Goal: Task Accomplishment & Management: Complete application form

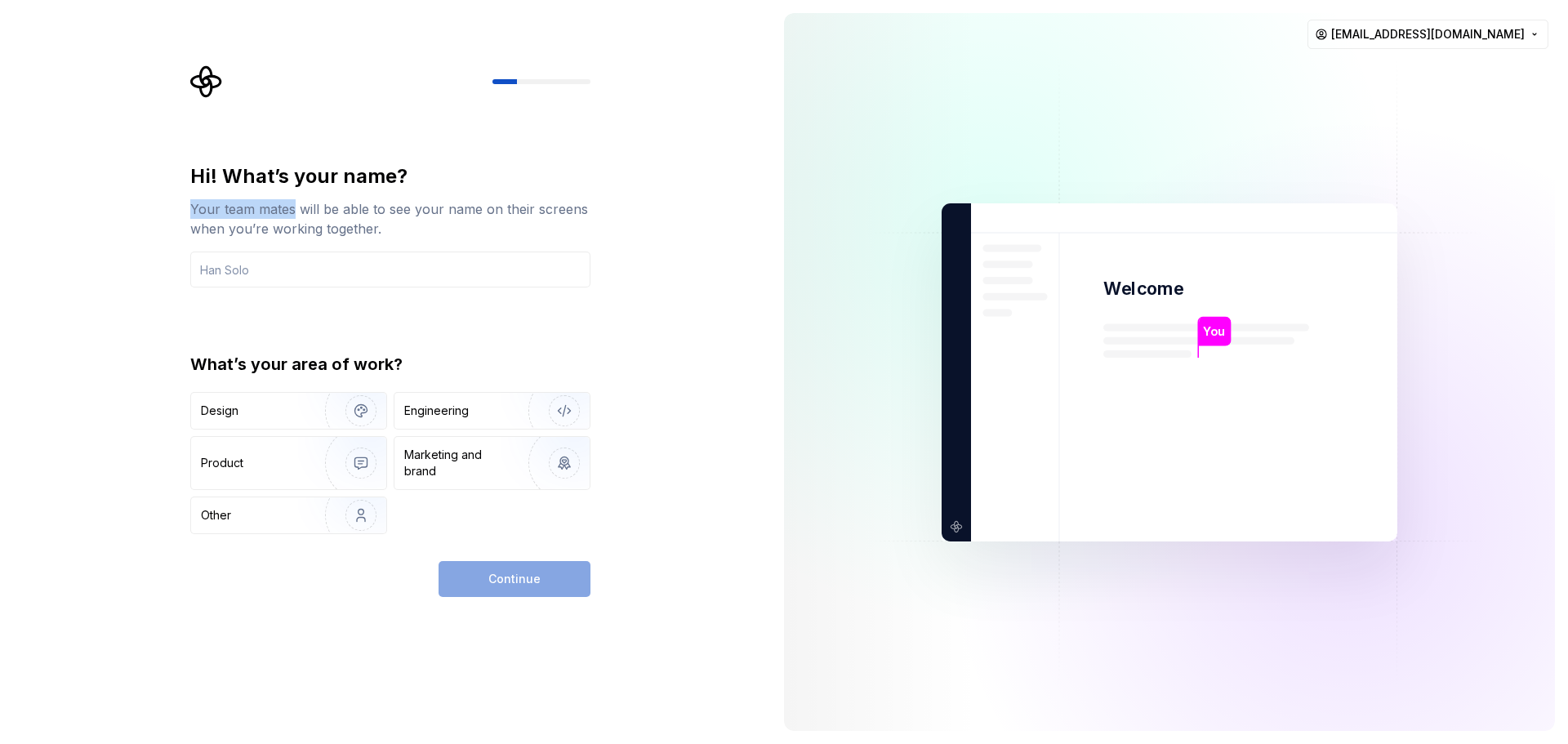
drag, startPoint x: 191, startPoint y: 212, endPoint x: 293, endPoint y: 212, distance: 102.0
click at [293, 212] on div "Your team mates will be able to see your name on their screens when you’re work…" at bounding box center [391, 218] width 401 height 39
click at [283, 218] on div at bounding box center [283, 218] width 0 height 0
click at [152, 743] on div at bounding box center [163, 744] width 327 height 0
click at [270, 209] on div "Your team mates will be able to see your name on their screens when you’re work…" at bounding box center [391, 218] width 401 height 39
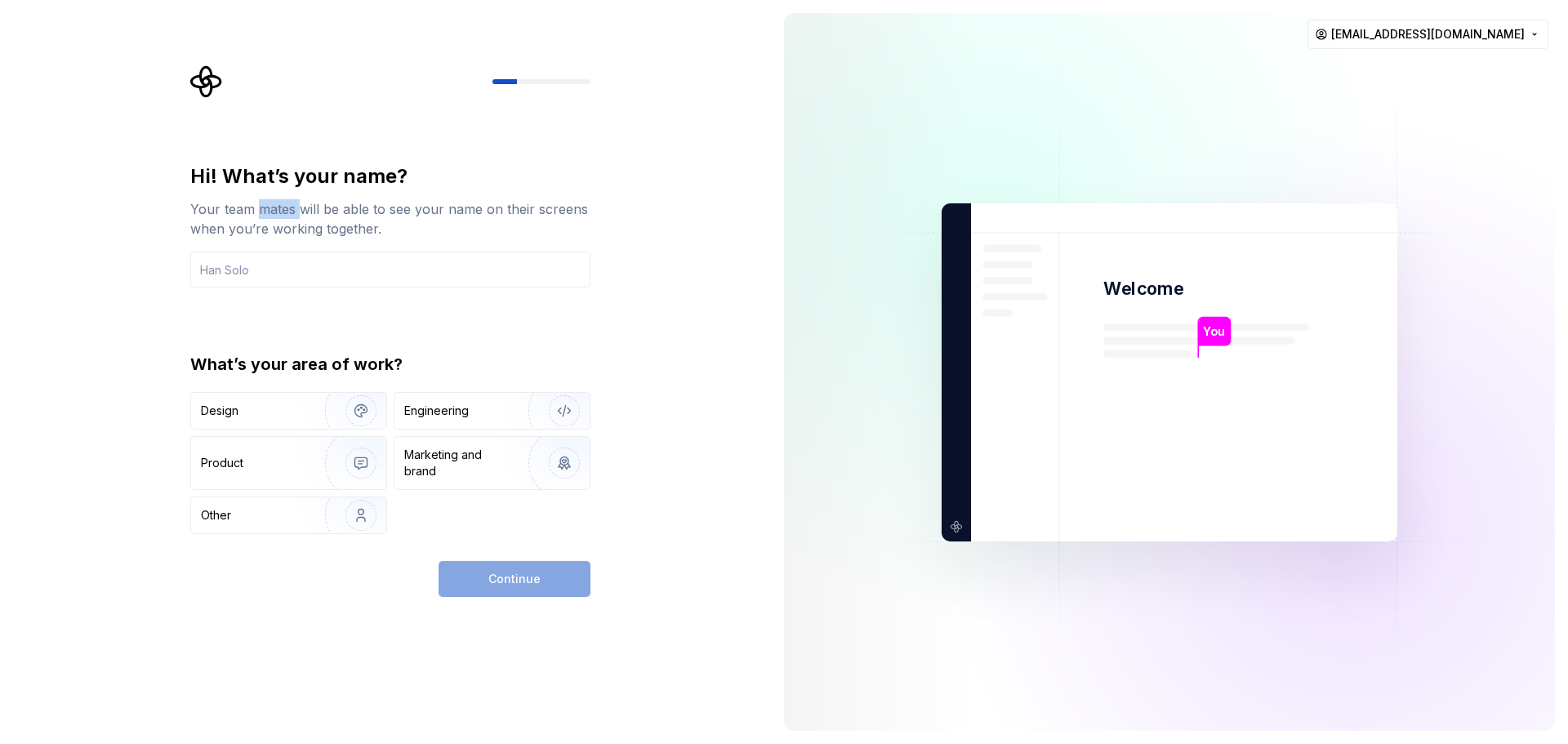
click at [270, 209] on div "Your team mates will be able to see your name on their screens when you’re work…" at bounding box center [391, 218] width 401 height 39
click at [269, 199] on div "Your team mates will be able to see your name on their screens when you’re work…" at bounding box center [391, 218] width 401 height 39
click at [258, 178] on div at bounding box center [258, 178] width 0 height 0
click at [198, 743] on div at bounding box center [163, 744] width 327 height 0
drag, startPoint x: 347, startPoint y: 209, endPoint x: 516, endPoint y: 254, distance: 174.9
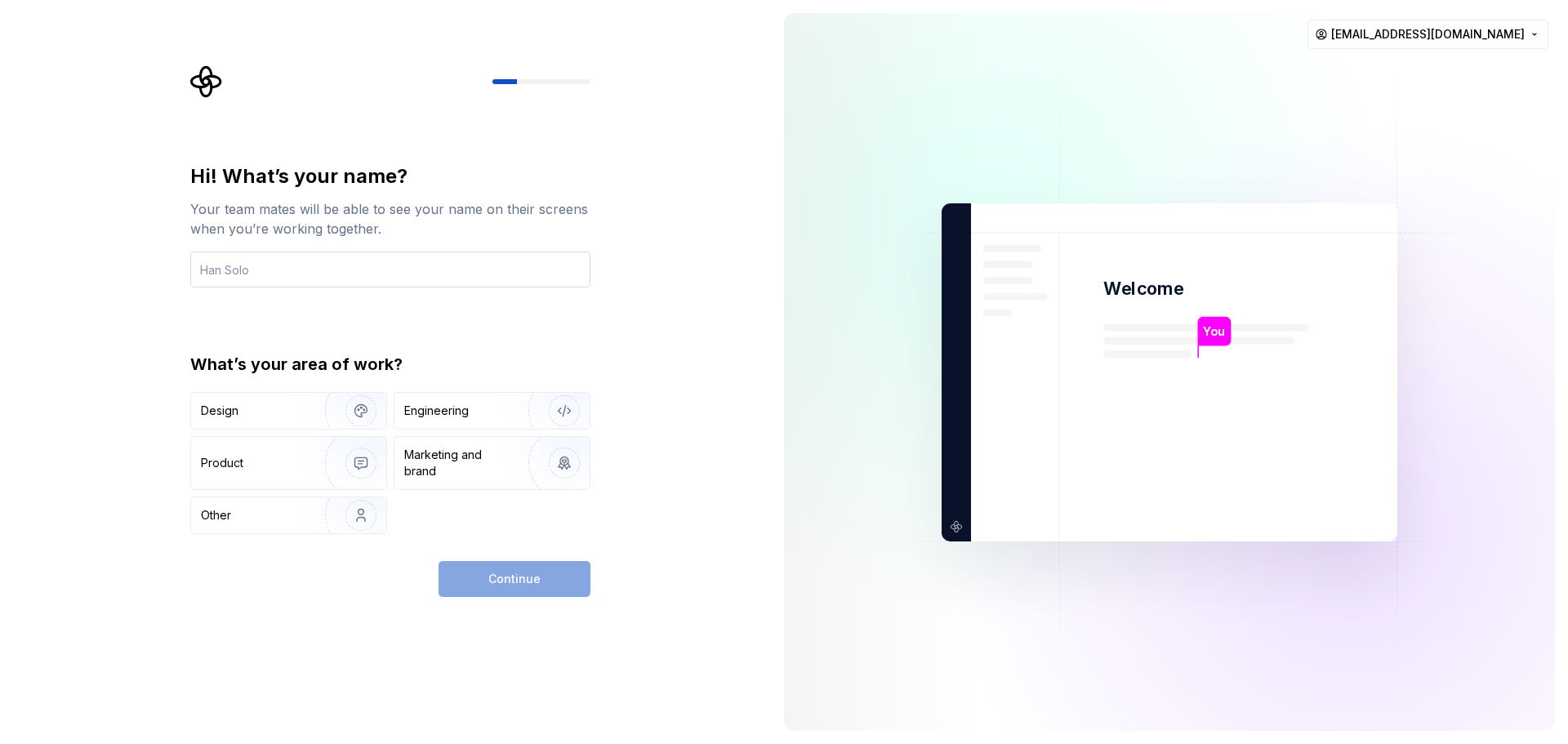
click at [347, 208] on div "Your team mates will be able to see your name on their screens when you’re work…" at bounding box center [391, 218] width 401 height 39
click at [375, 281] on input "text" at bounding box center [391, 270] width 401 height 36
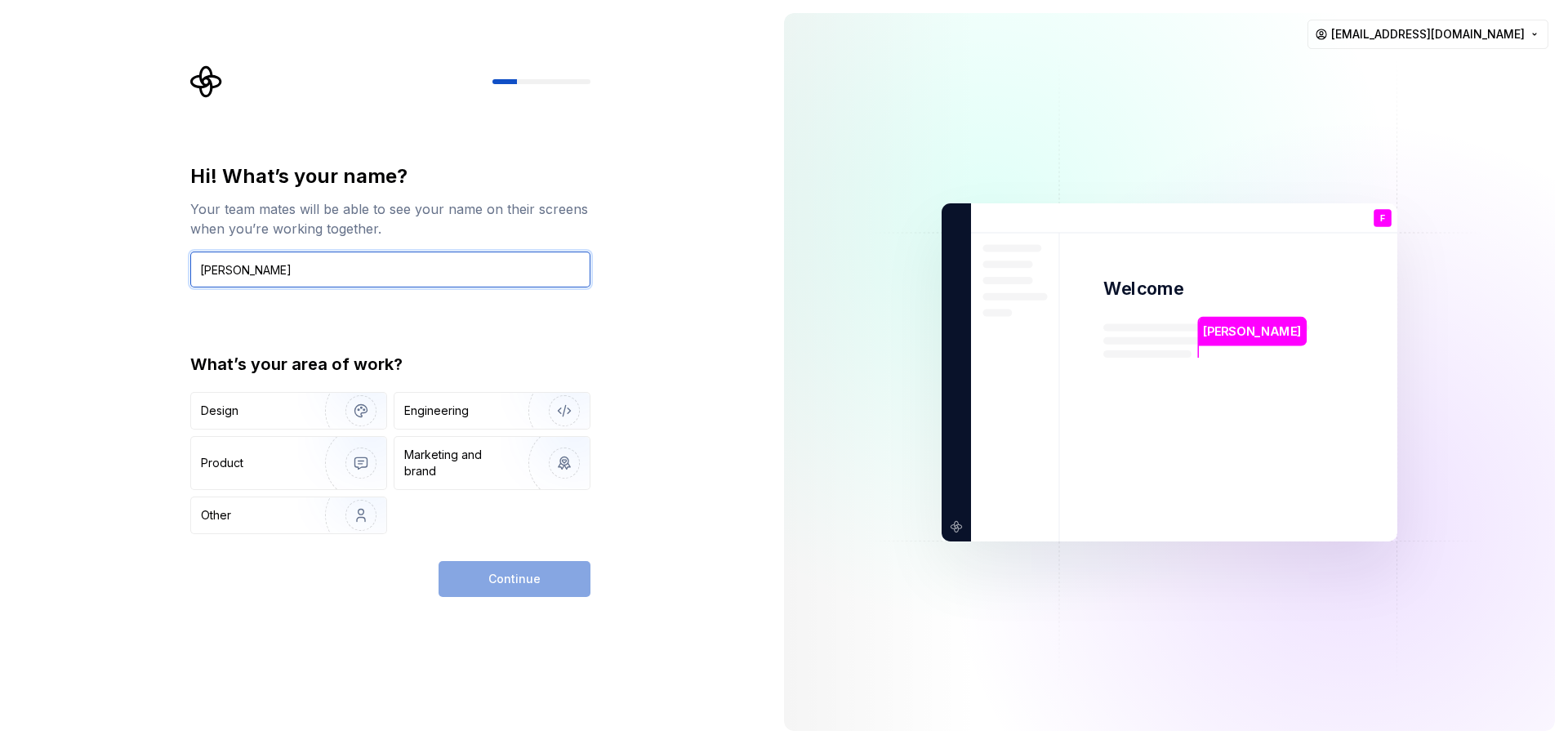
type input "[PERSON_NAME]"
type button "Design"
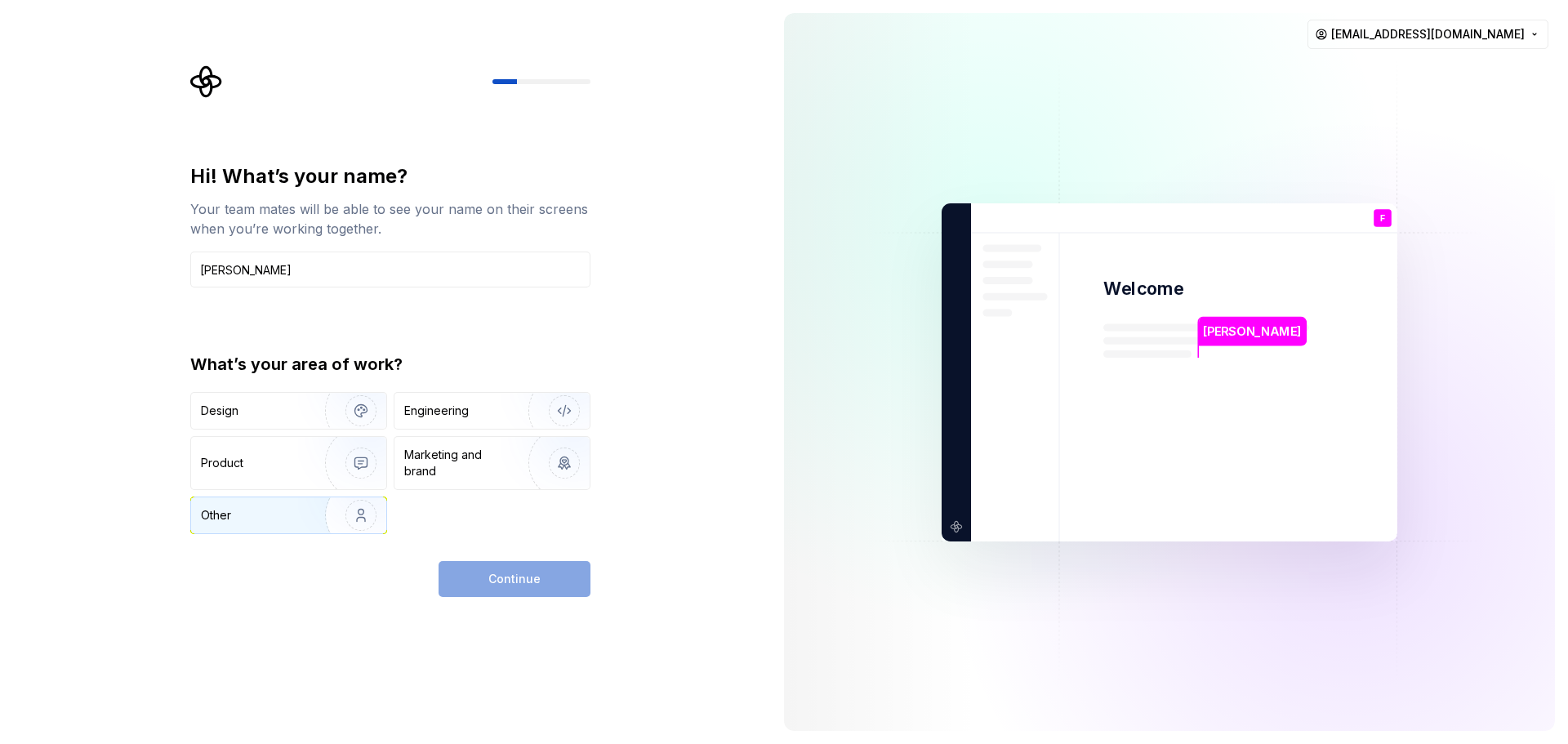
click at [300, 521] on img "button" at bounding box center [350, 516] width 104 height 109
click at [545, 572] on button "Continue" at bounding box center [514, 579] width 152 height 36
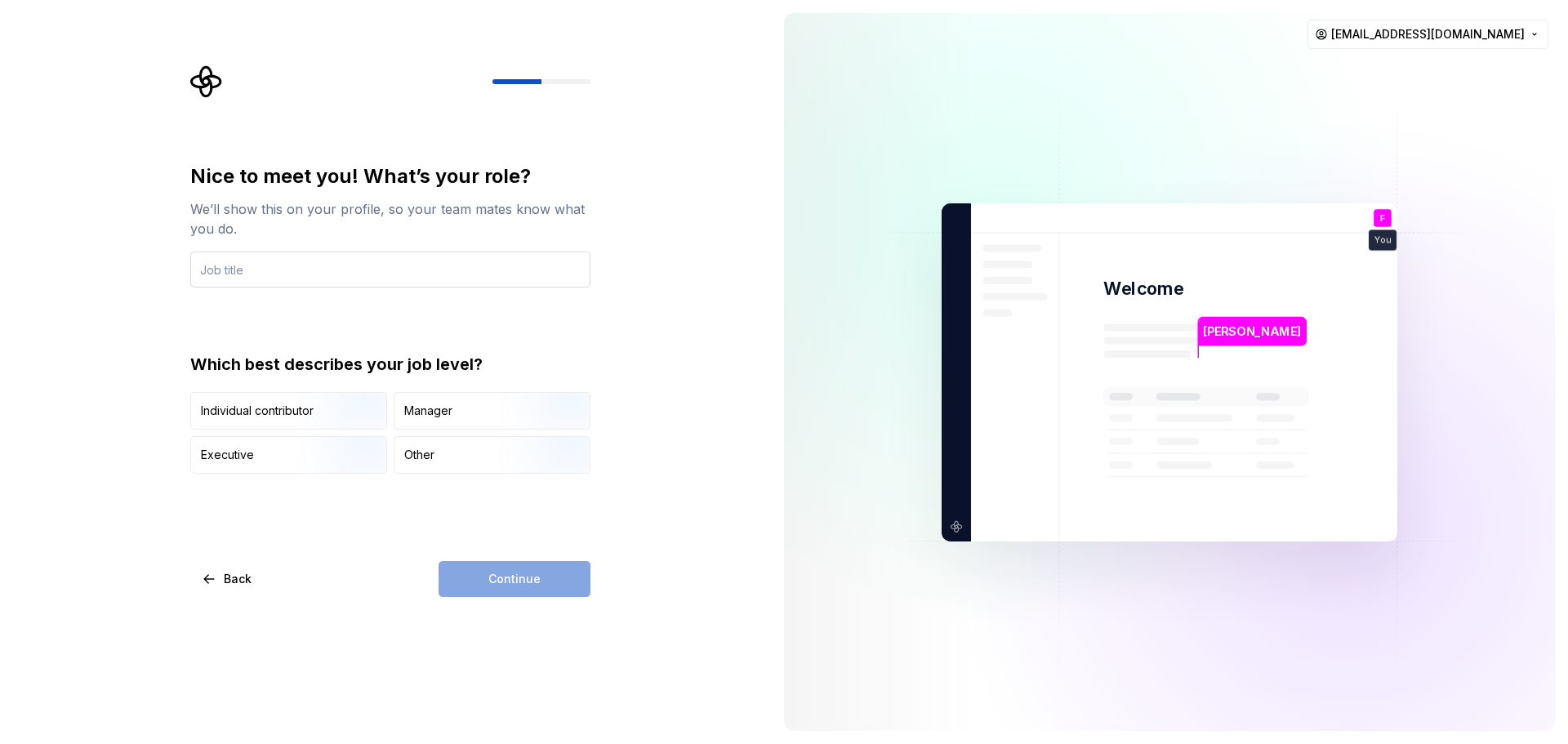
click at [381, 258] on input "text" at bounding box center [391, 270] width 401 height 36
drag, startPoint x: 321, startPoint y: 270, endPoint x: 413, endPoint y: 388, distance: 149.6
click at [321, 271] on input "Python Flask Developper" at bounding box center [391, 270] width 401 height 36
drag, startPoint x: 330, startPoint y: 272, endPoint x: 352, endPoint y: 272, distance: 22.0
click at [352, 272] on input "Python Flask Developer And DB" at bounding box center [391, 270] width 401 height 36
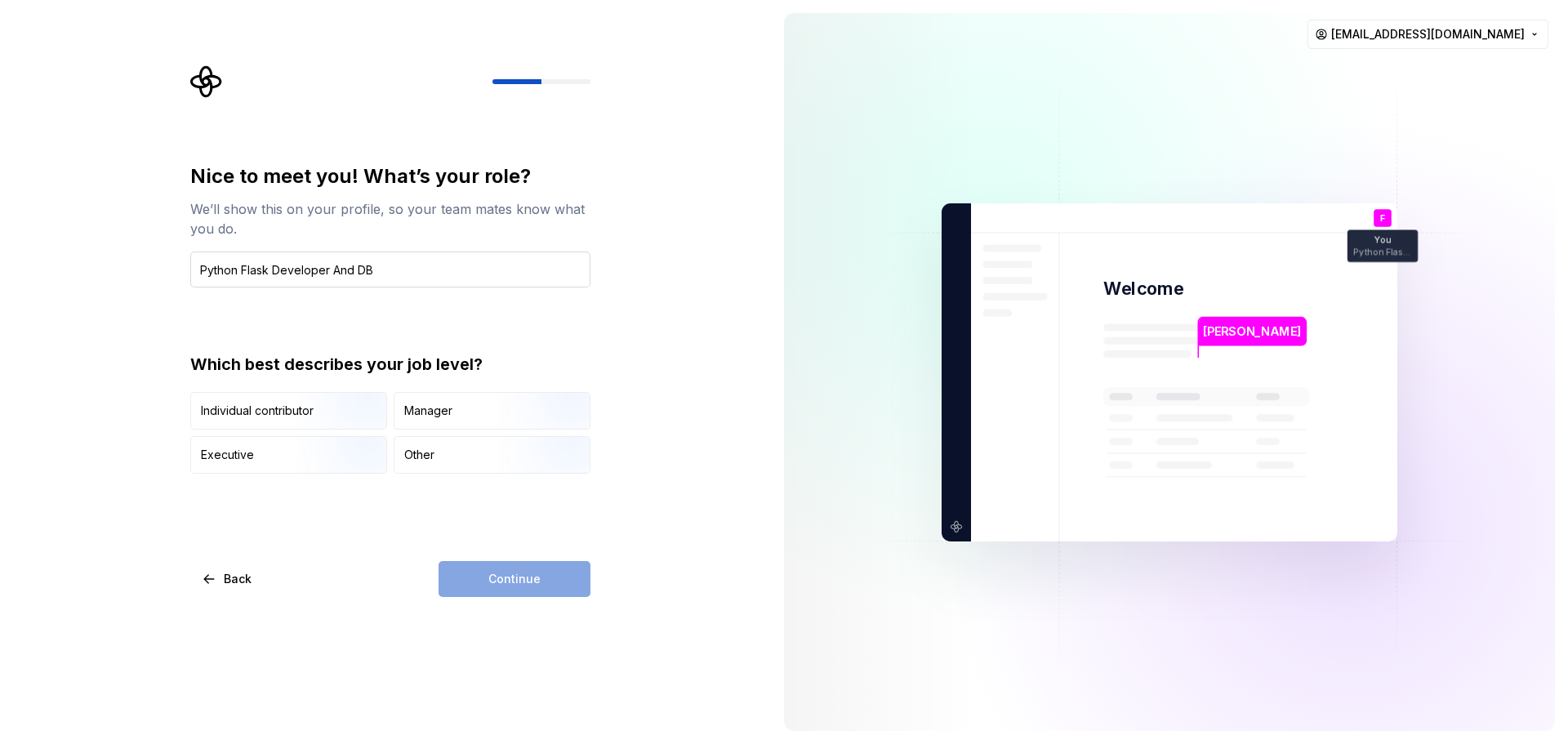
click at [438, 258] on input "Python Flask Developer And DB" at bounding box center [391, 270] width 401 height 36
type input "Python Flask Developer And DB"
click at [318, 411] on img "button" at bounding box center [347, 431] width 104 height 109
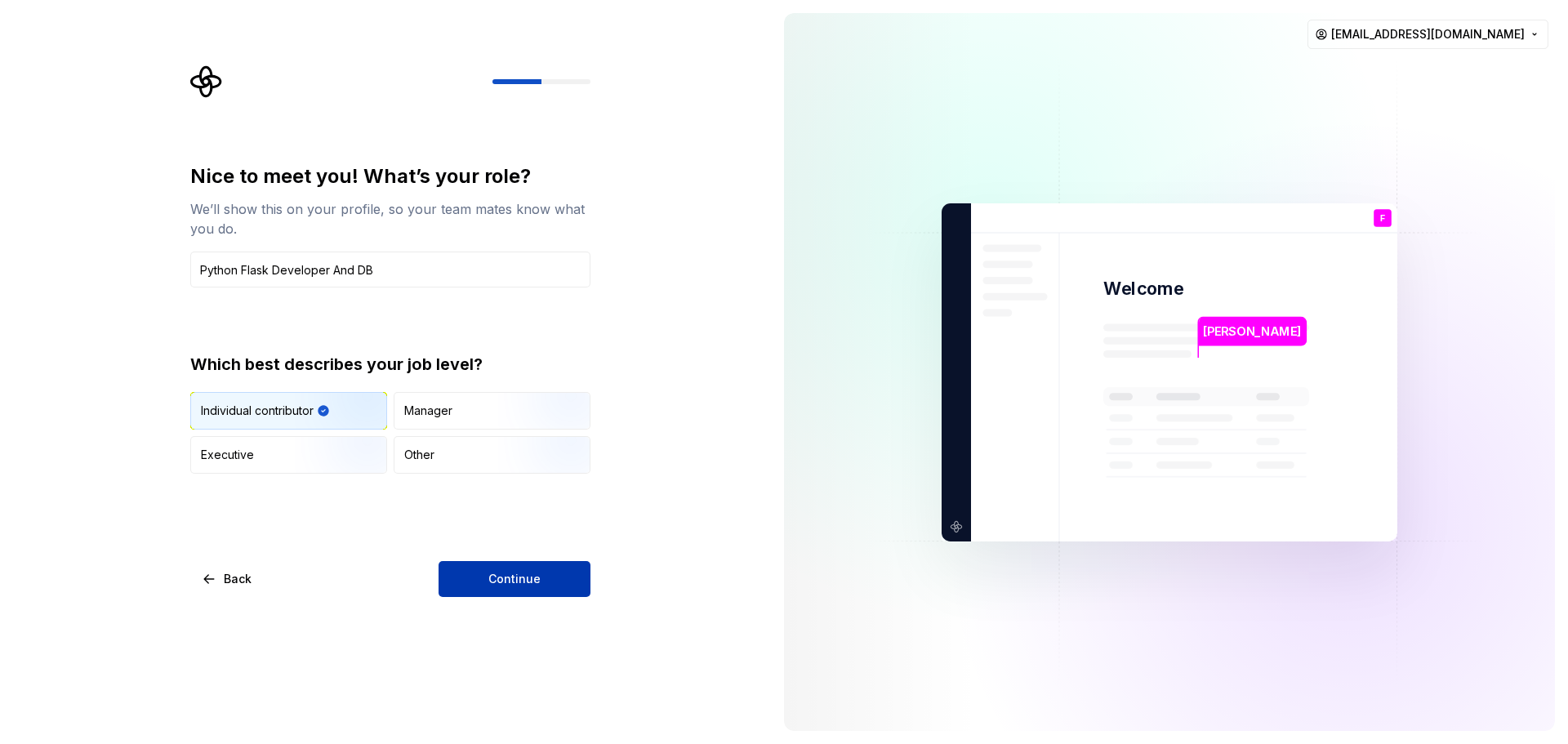
click at [556, 581] on button "Continue" at bounding box center [514, 579] width 152 height 36
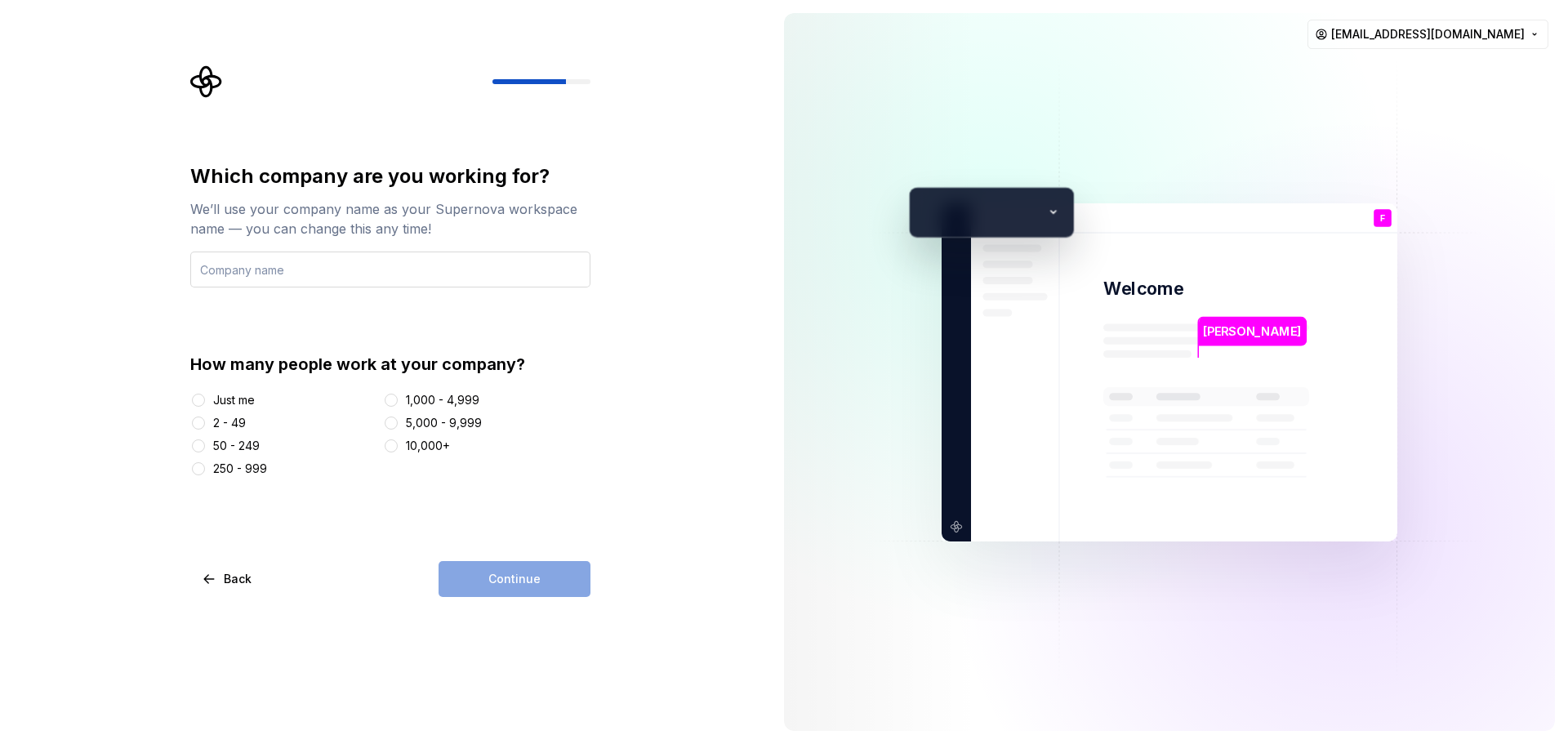
click at [406, 263] on input "text" at bounding box center [391, 270] width 401 height 36
type input "Personal"
click at [203, 398] on button "Just me" at bounding box center [199, 401] width 13 height 13
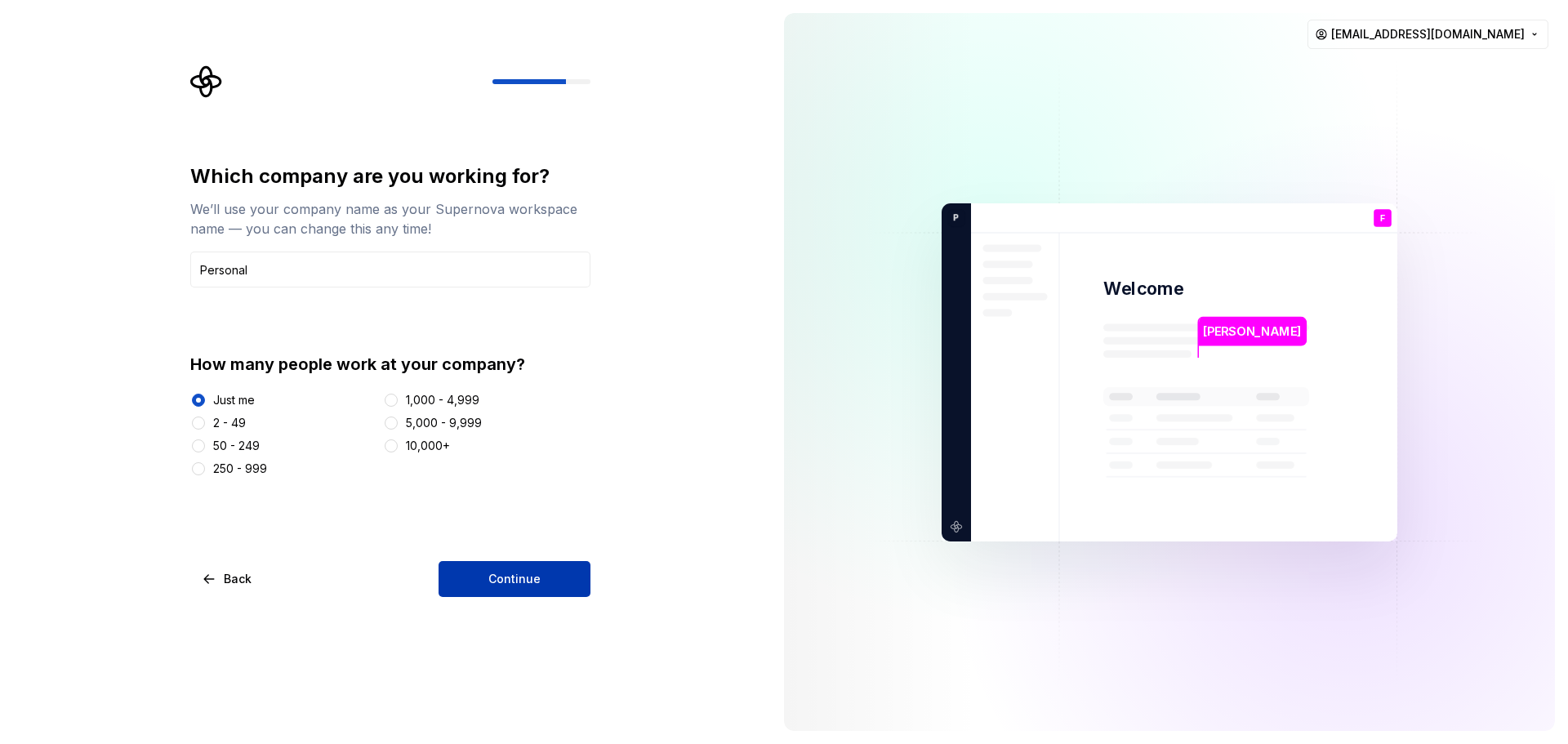
click at [522, 583] on span "Continue" at bounding box center [515, 579] width 52 height 16
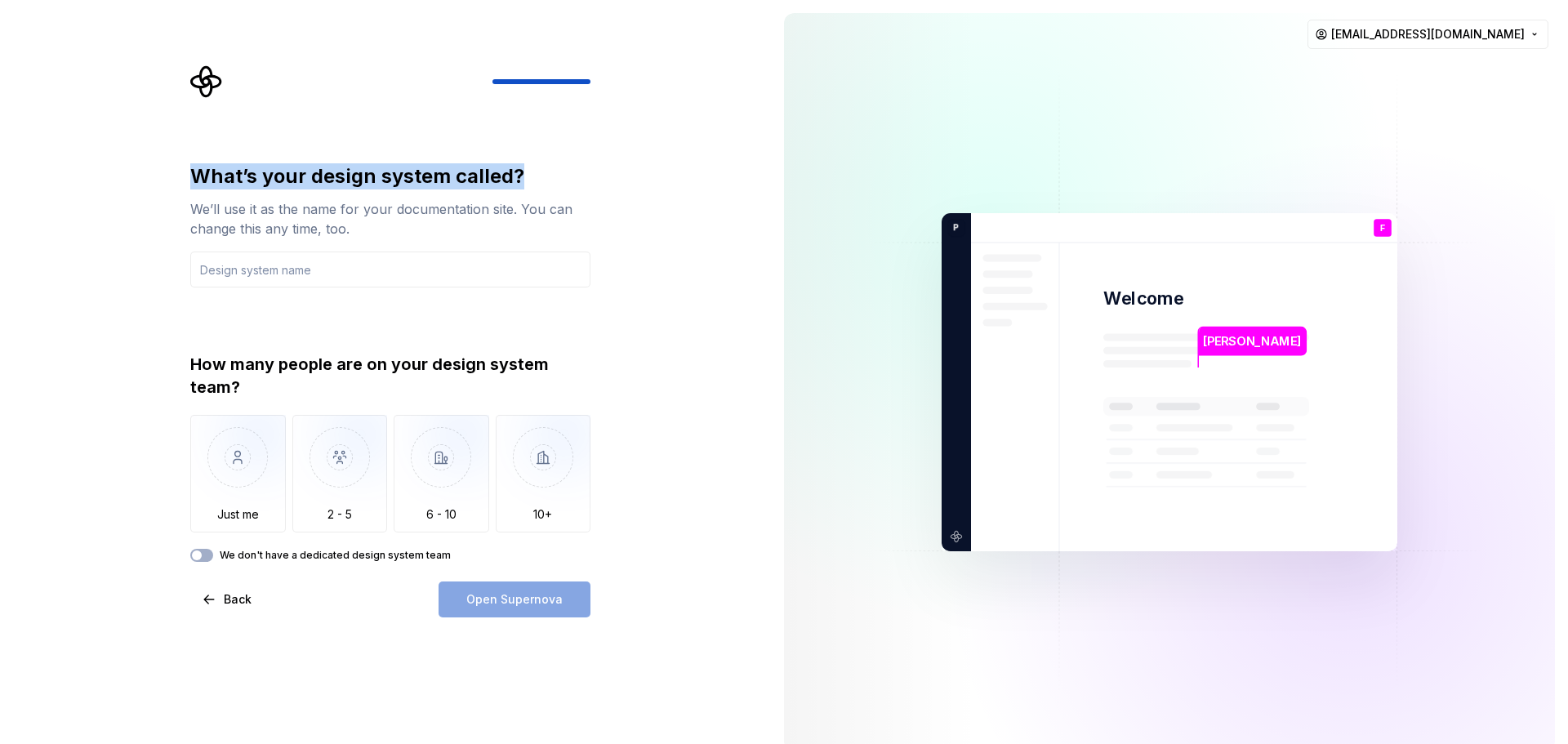
drag, startPoint x: 193, startPoint y: 178, endPoint x: 550, endPoint y: 191, distance: 357.2
click at [550, 191] on div "What’s your design system called? We’ll use it as the name for your documentati…" at bounding box center [391, 201] width 401 height 75
click at [539, 189] on div at bounding box center [539, 189] width 0 height 0
click at [641, 168] on div "What’s your design system called? We’ll use it as the name for your documentati…" at bounding box center [385, 382] width 771 height 764
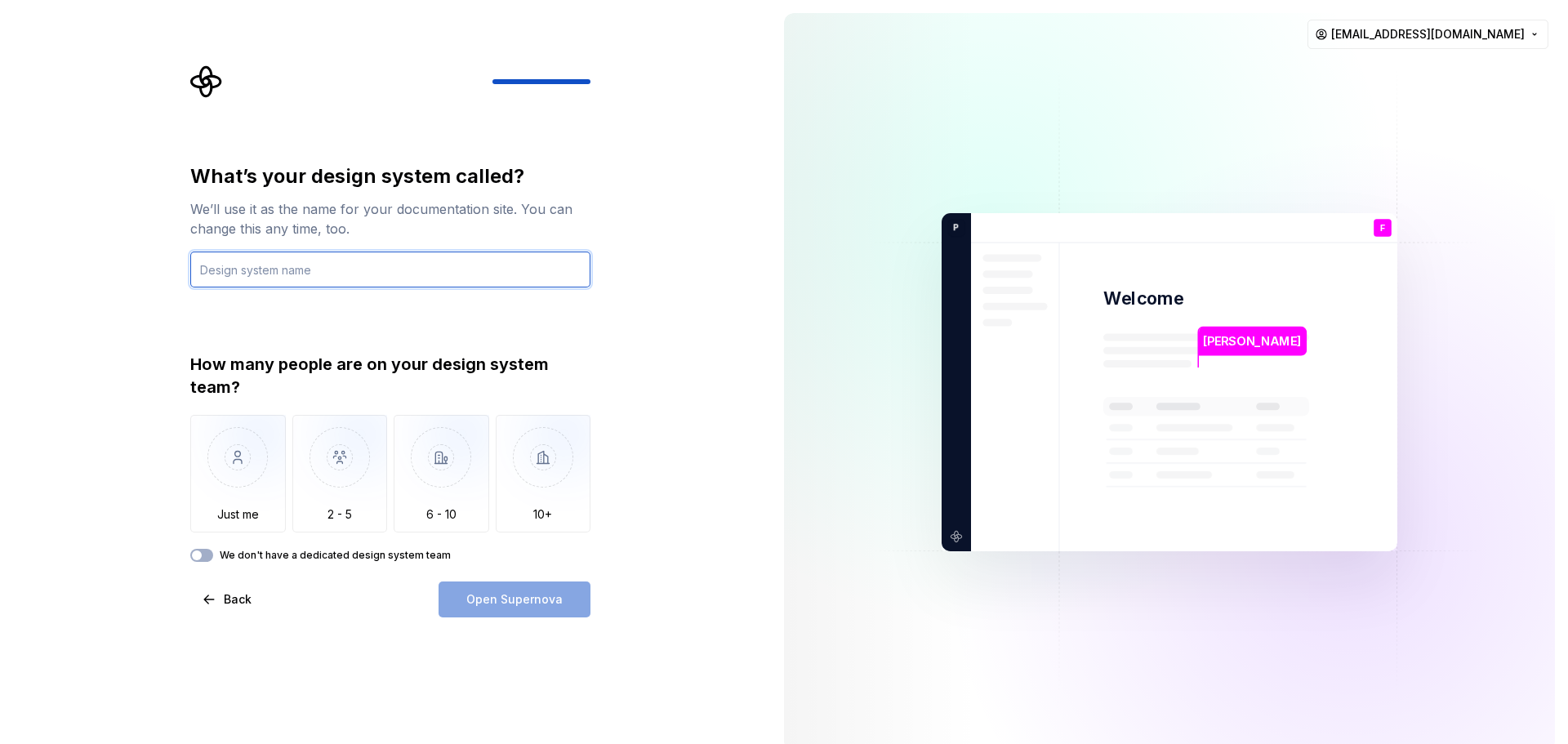
click at [478, 278] on input "text" at bounding box center [391, 270] width 401 height 36
click at [324, 275] on input "text" at bounding box center [391, 270] width 401 height 36
drag, startPoint x: 325, startPoint y: 278, endPoint x: 187, endPoint y: 268, distance: 138.4
click at [187, 268] on div "What’s your design system called? We’ll use it as the name for your documentati…" at bounding box center [396, 341] width 430 height 552
click at [222, 275] on input "Find oud new ideas" at bounding box center [391, 270] width 401 height 36
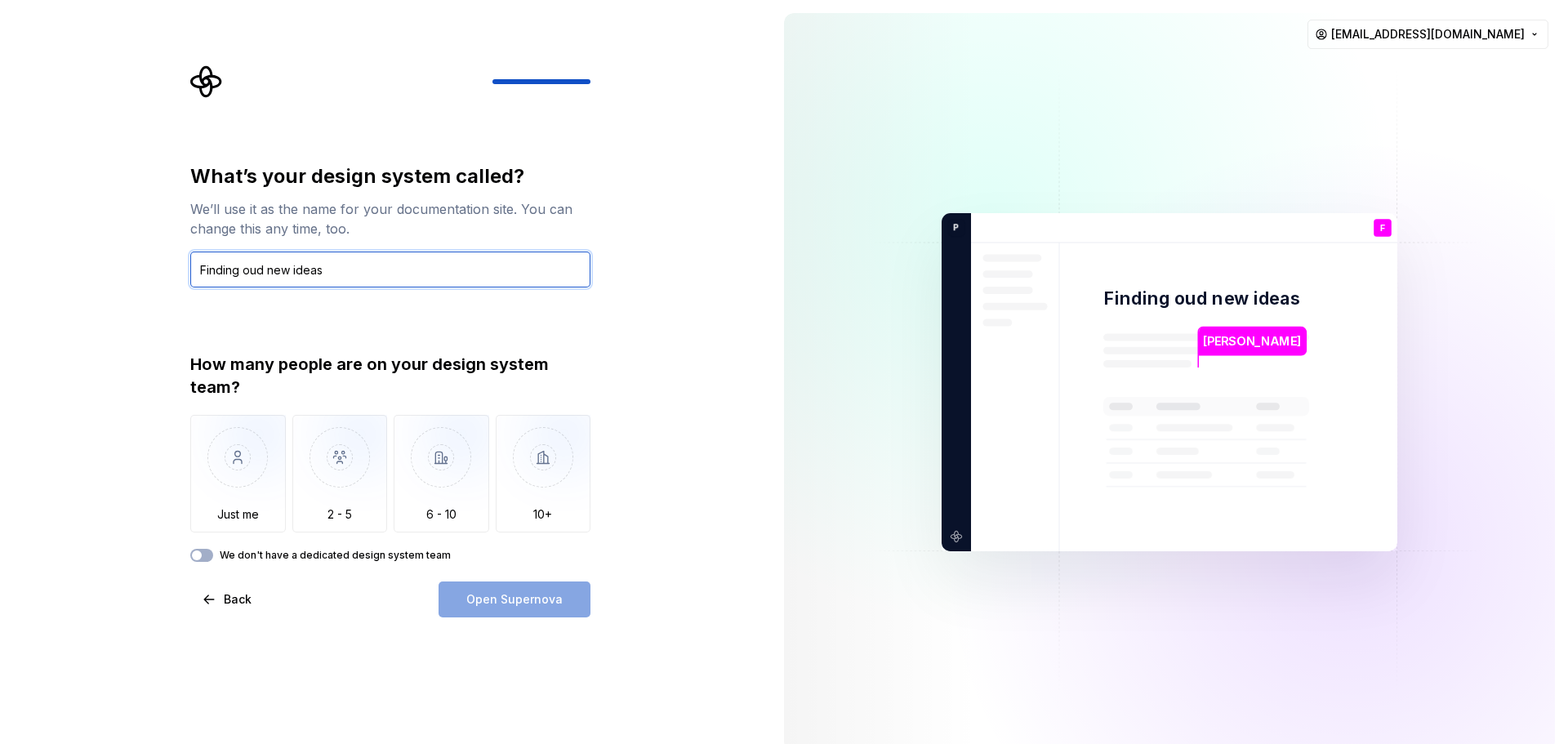
click at [218, 272] on input "Finding oud new ideas" at bounding box center [391, 270] width 401 height 36
type input "Discovering oud new ideas"
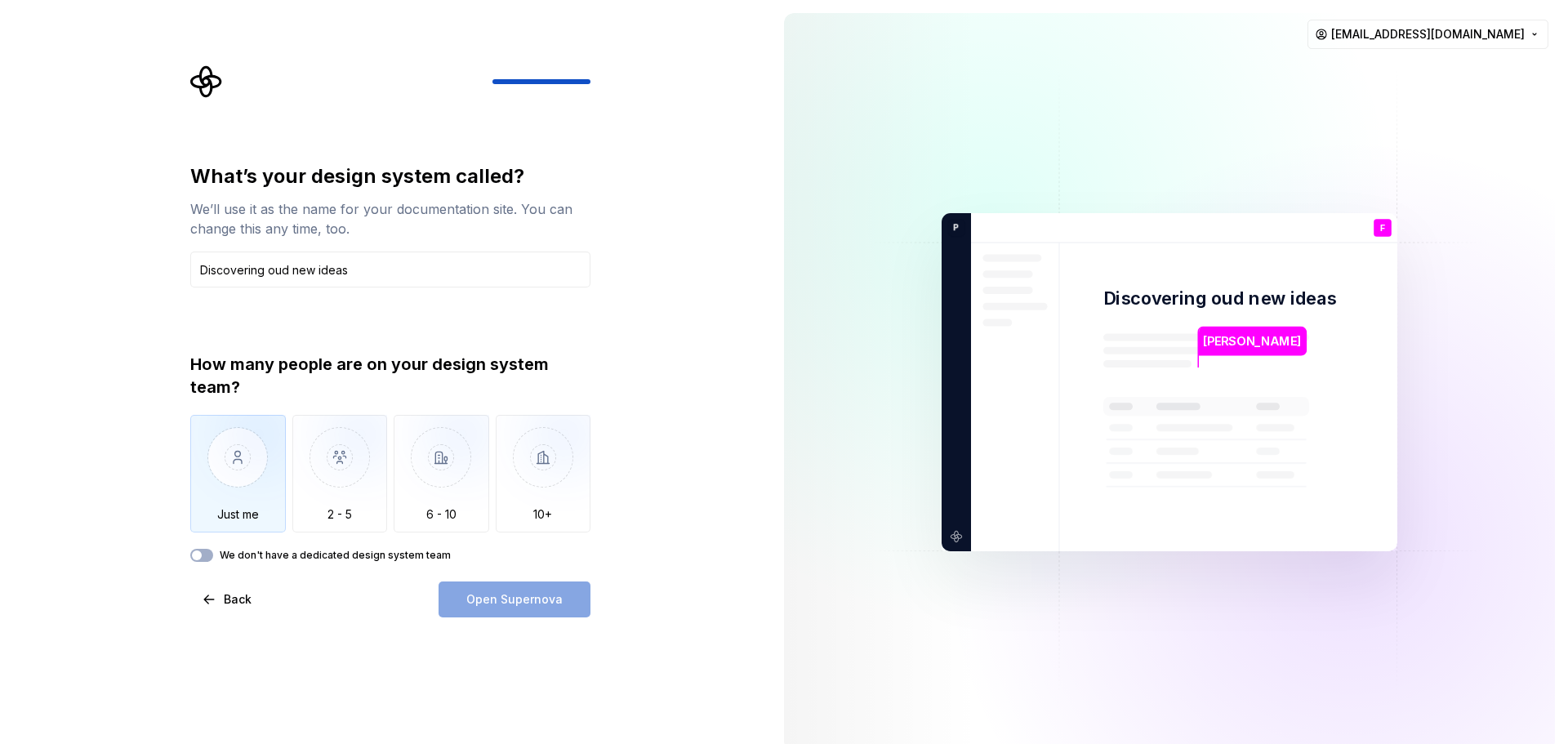
click at [239, 490] on img "button" at bounding box center [239, 469] width 96 height 109
click at [219, 556] on div "We don't have a dedicated design system team" at bounding box center [391, 556] width 401 height 13
click at [209, 555] on button "We don't have a dedicated design system team" at bounding box center [202, 556] width 23 height 13
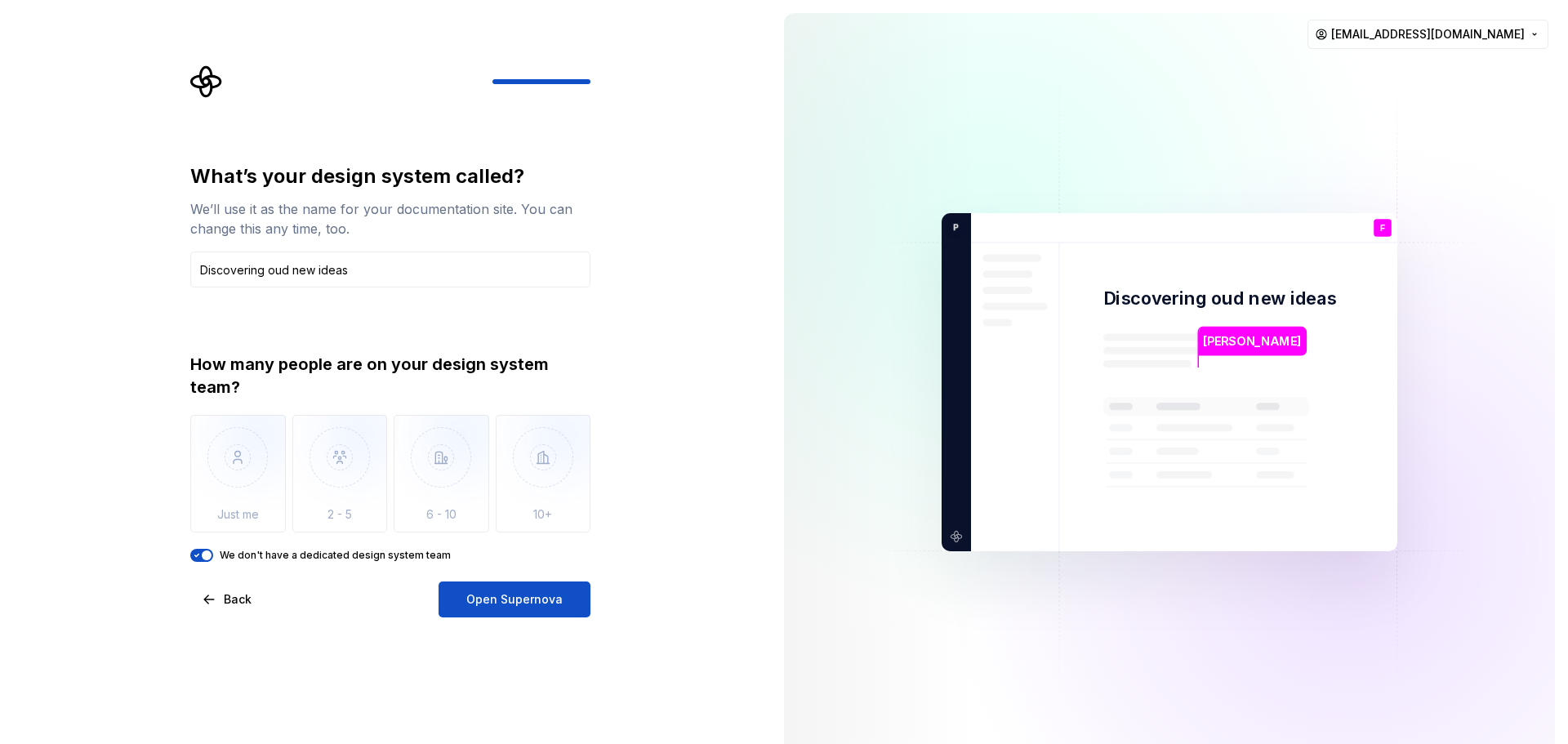
click at [198, 555] on icon "button" at bounding box center [197, 556] width 13 height 10
click at [215, 557] on div "We don't have a dedicated design system team" at bounding box center [391, 556] width 401 height 13
click at [210, 557] on button "We don't have a dedicated design system team" at bounding box center [202, 556] width 23 height 13
click at [559, 610] on button "Open Supernova" at bounding box center [514, 599] width 152 height 36
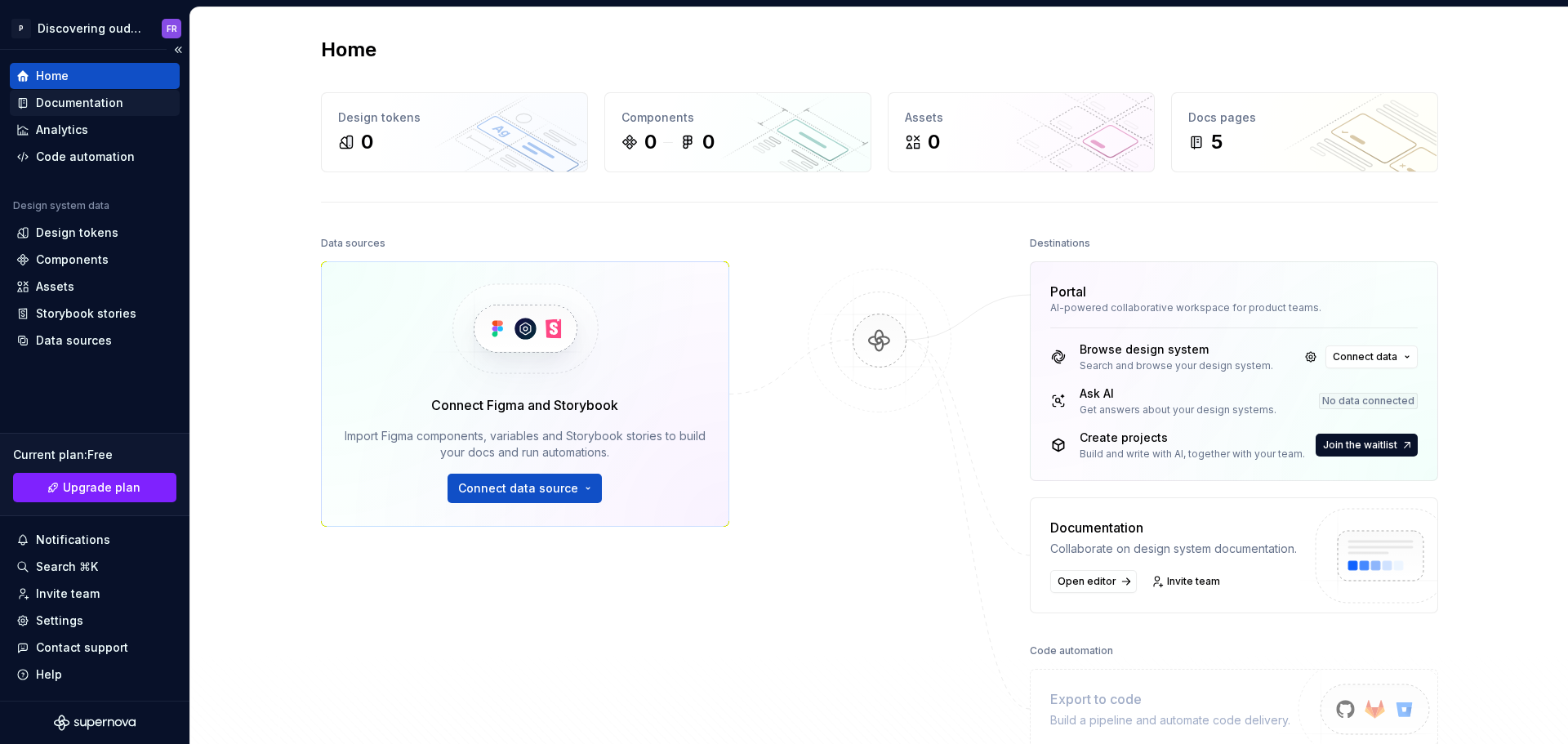
click at [93, 104] on div "Documentation" at bounding box center [80, 102] width 87 height 16
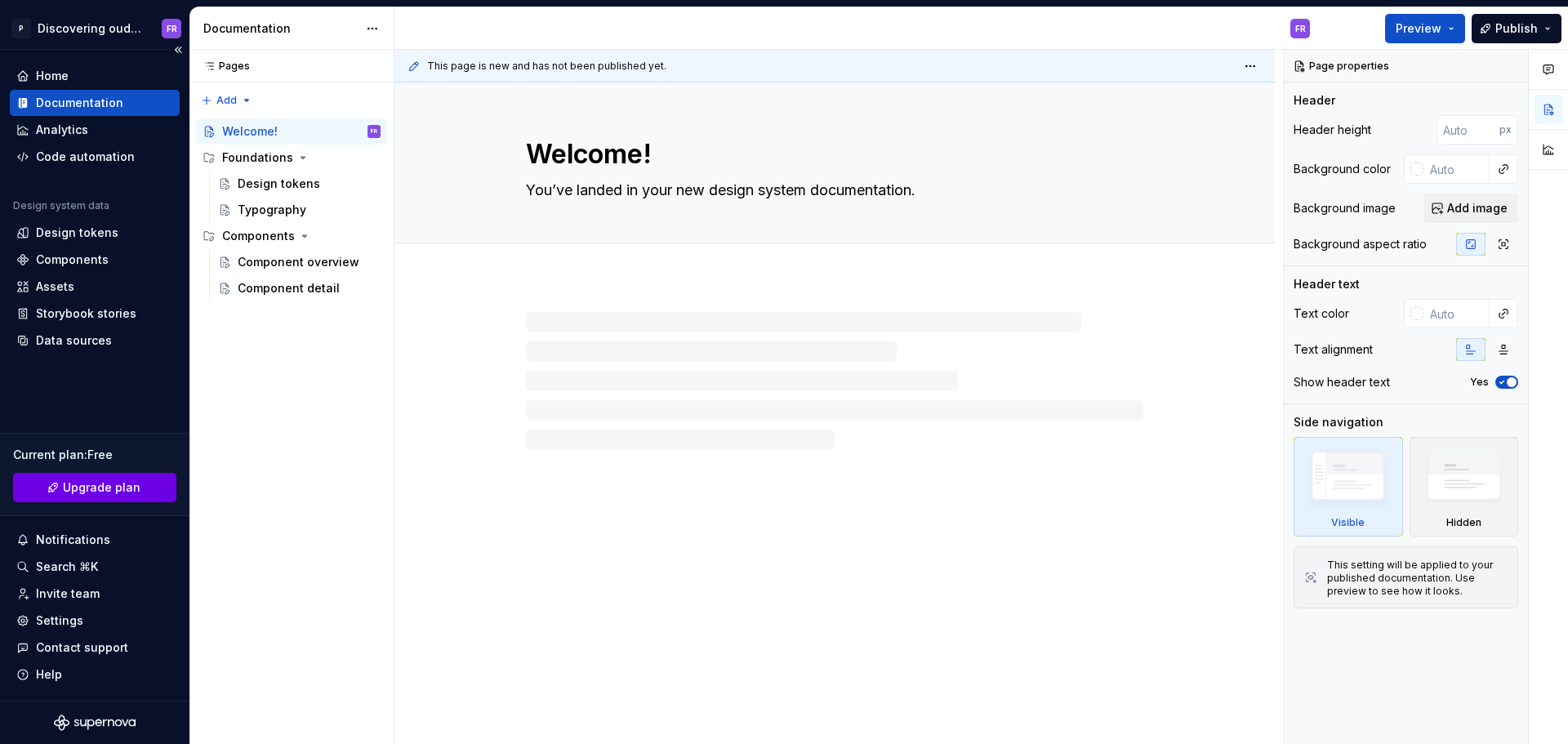
type textarea "*"
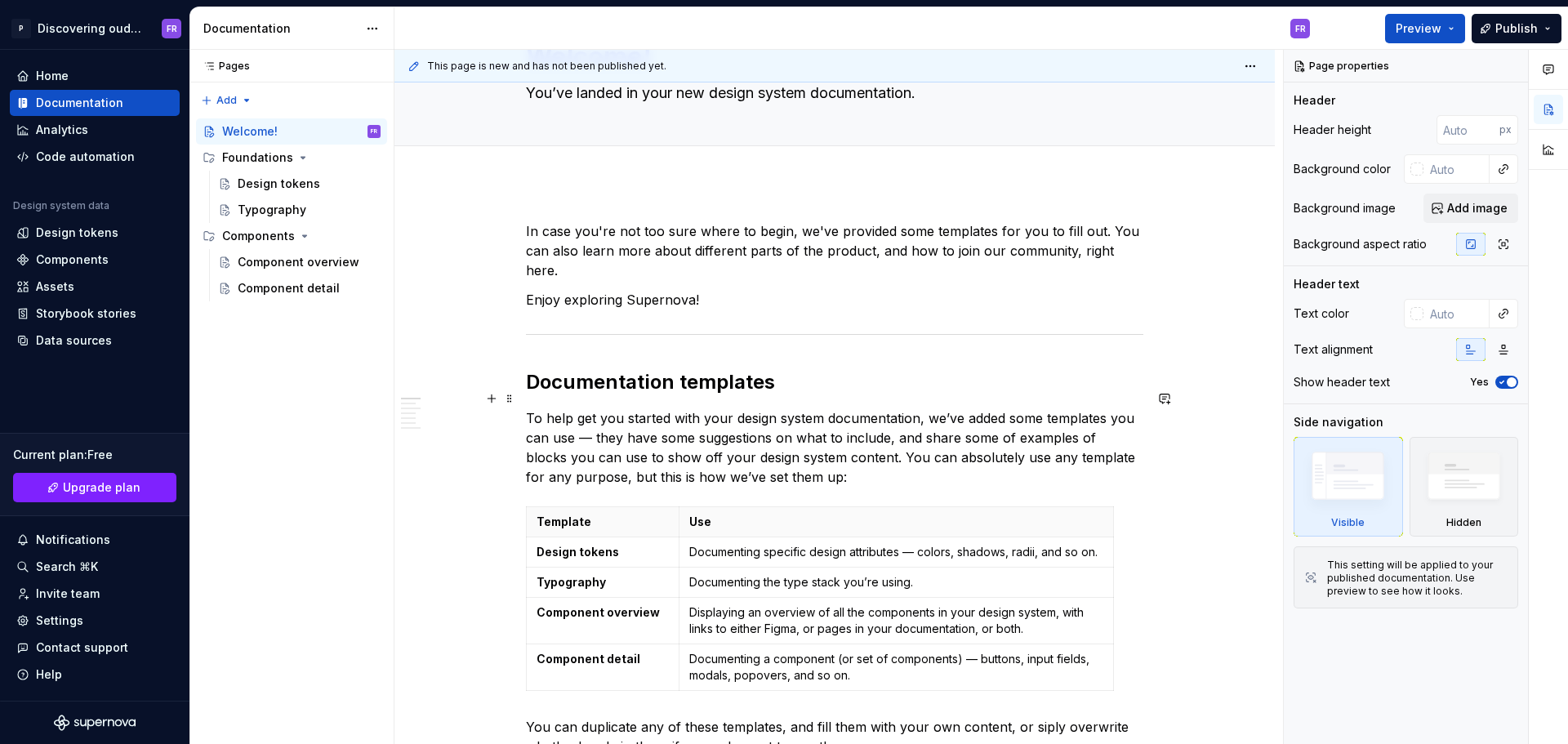
scroll to position [245, 0]
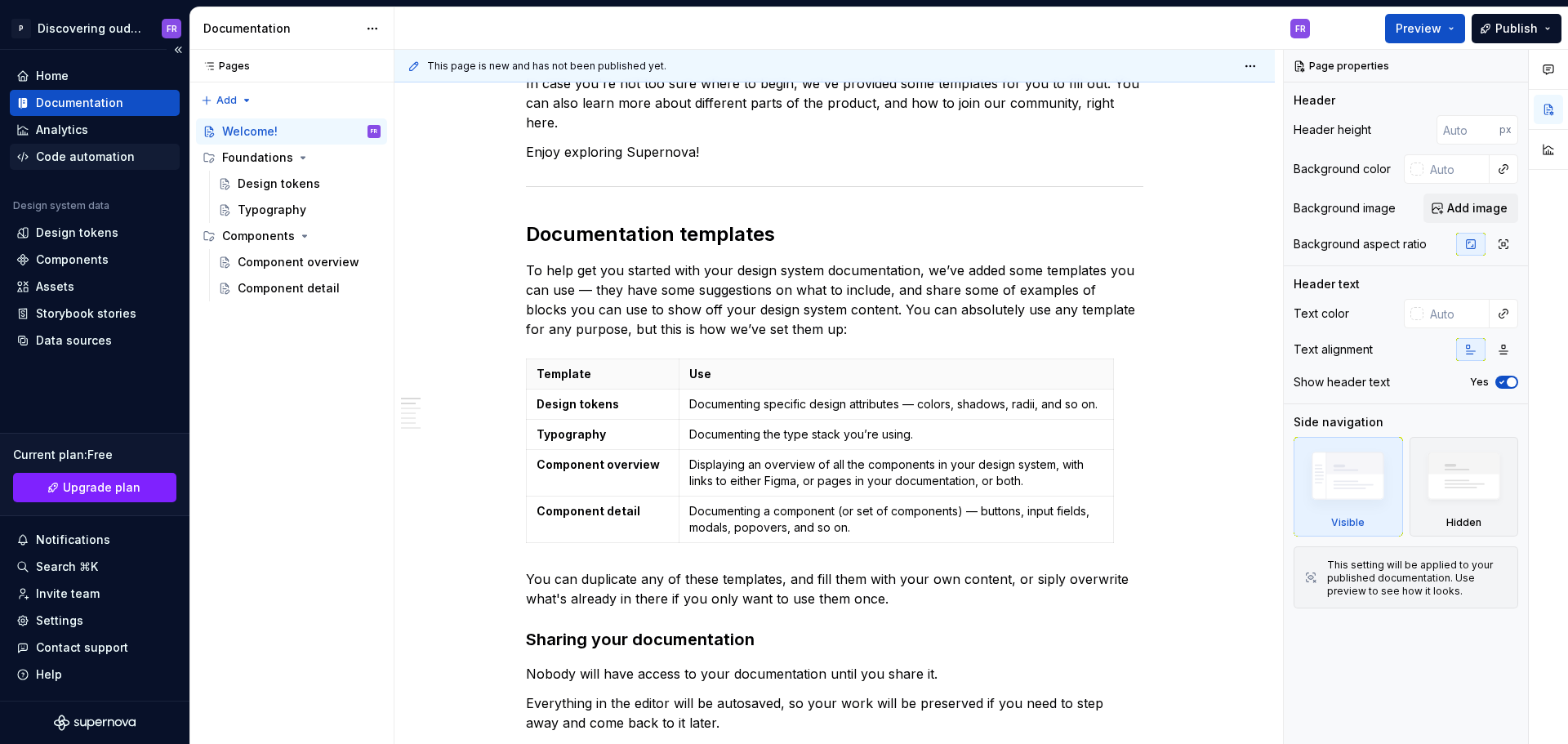
click at [97, 168] on div "Code automation" at bounding box center [95, 156] width 170 height 26
